Goal: Task Accomplishment & Management: Use online tool/utility

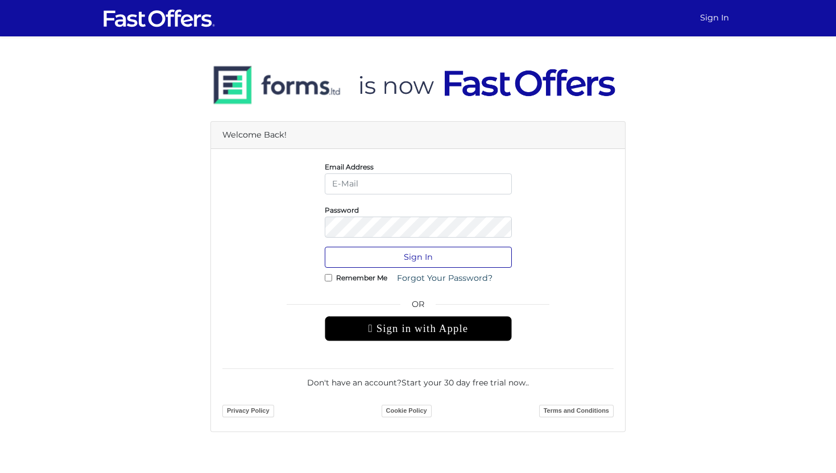
type input "jenelle@strata.ca"
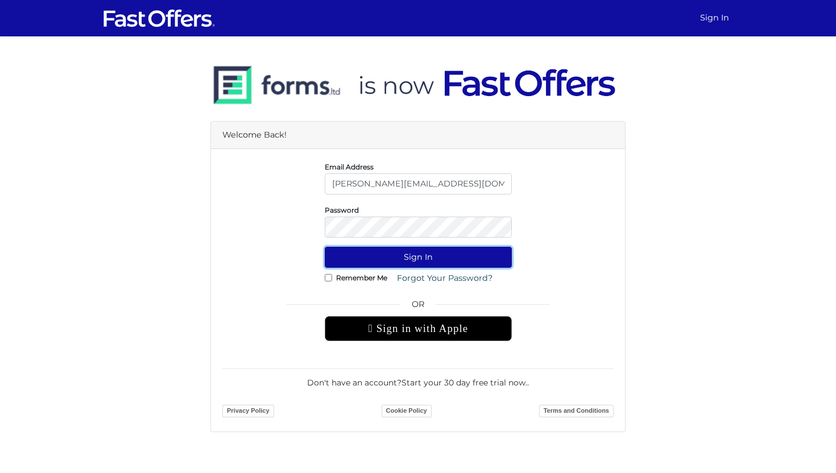
click at [411, 255] on button "Sign In" at bounding box center [418, 257] width 187 height 21
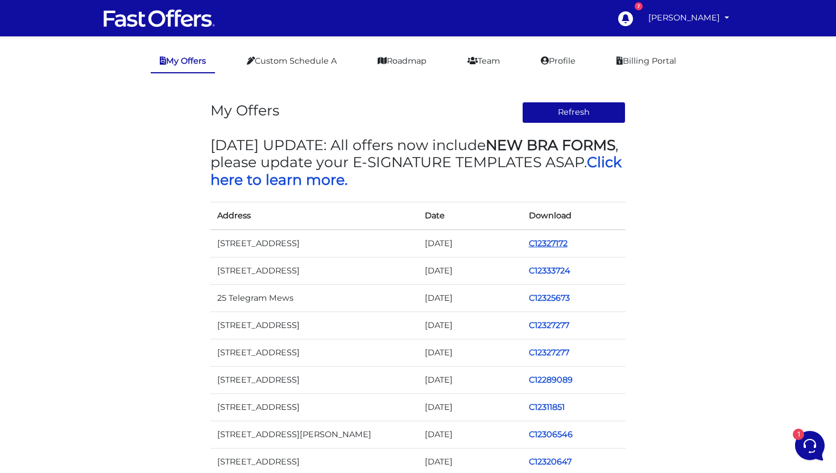
click at [552, 245] on link "C12327172" at bounding box center [548, 243] width 39 height 10
